Goal: Task Accomplishment & Management: Manage account settings

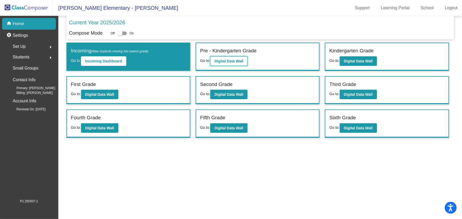
click at [237, 59] on b "Digital Data Wall" at bounding box center [228, 61] width 29 height 4
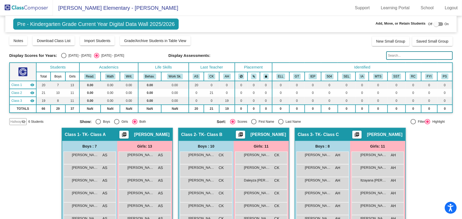
scroll to position [72, 0]
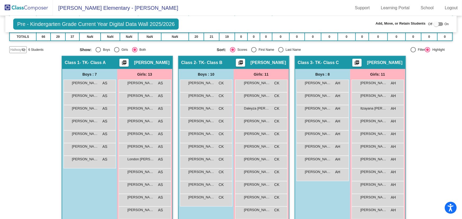
click at [274, 45] on div "Display Scores for Years: [DATE] - [DATE] [DATE] - [DATE] Grade/Archive Student…" at bounding box center [230, 8] width 443 height 90
click at [281, 48] on div "Select an option" at bounding box center [280, 49] width 5 height 5
click at [281, 52] on input "Last Name" at bounding box center [281, 52] width 0 height 0
radio input "true"
click at [146, 97] on span "[PERSON_NAME]" at bounding box center [141, 95] width 26 height 5
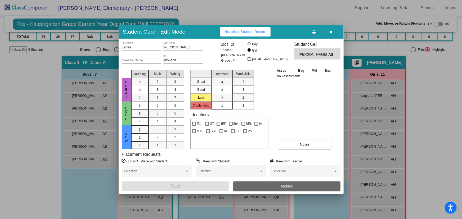
click at [295, 186] on button "Archive" at bounding box center [286, 187] width 107 height 10
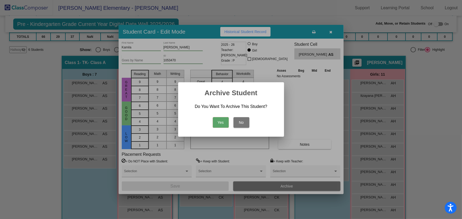
click at [225, 119] on button "Yes" at bounding box center [221, 122] width 16 height 11
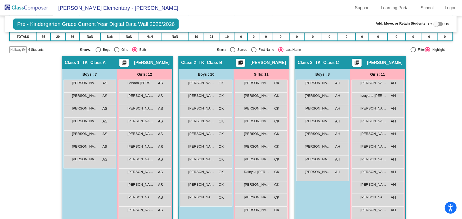
scroll to position [93, 0]
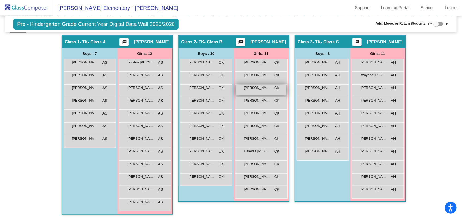
click at [256, 87] on span "[PERSON_NAME]" at bounding box center [257, 87] width 26 height 5
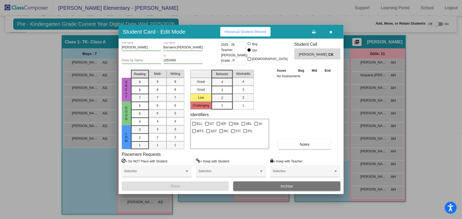
click at [290, 186] on span "Archive" at bounding box center [287, 186] width 12 height 4
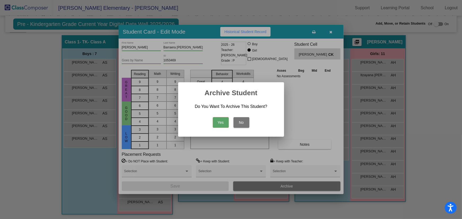
click at [220, 121] on button "Yes" at bounding box center [221, 122] width 16 height 11
